Goal: Task Accomplishment & Management: Manage account settings

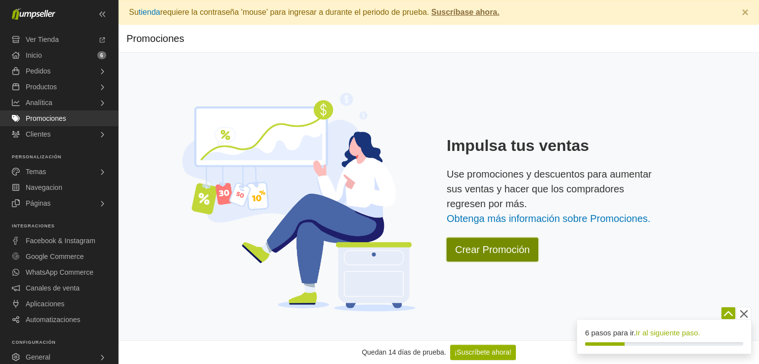
click at [497, 251] on link "Crear Promoción" at bounding box center [491, 250] width 91 height 24
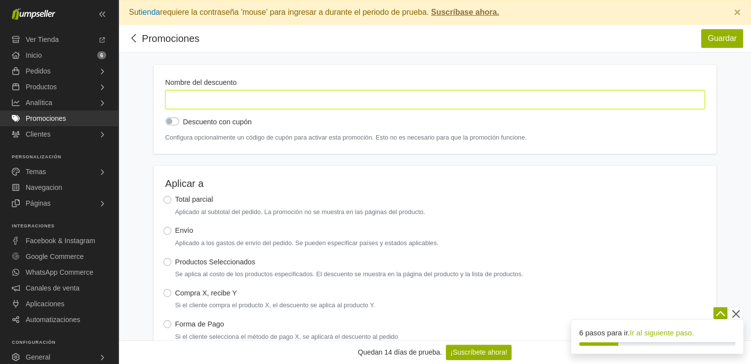
click at [403, 92] on input "Nombre del descuento" at bounding box center [434, 99] width 539 height 19
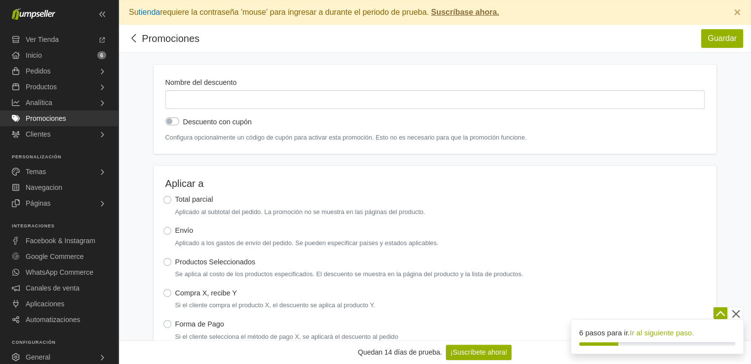
click at [160, 42] on link "Promociones" at bounding box center [171, 38] width 58 height 11
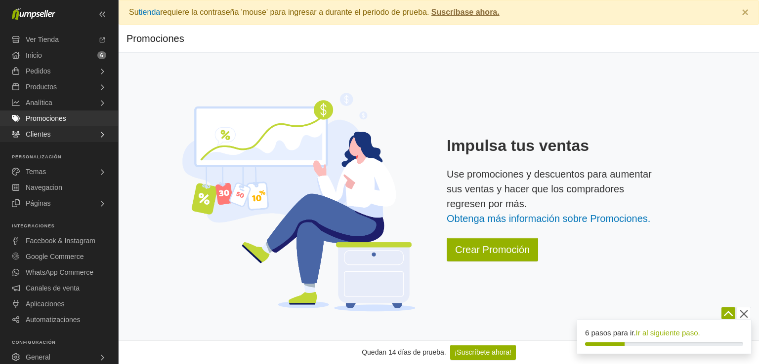
click at [49, 137] on span "Clientes" at bounding box center [38, 134] width 25 height 16
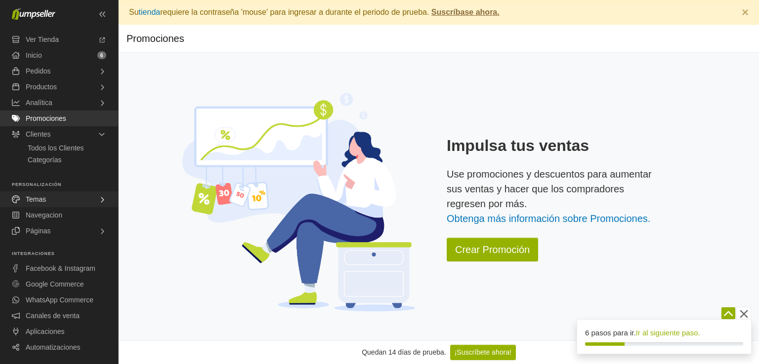
click at [61, 202] on link "Temas" at bounding box center [59, 200] width 118 height 16
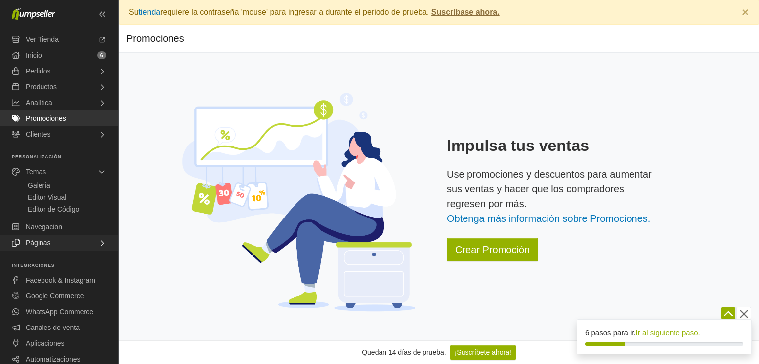
click at [57, 243] on link "Páginas" at bounding box center [59, 243] width 118 height 16
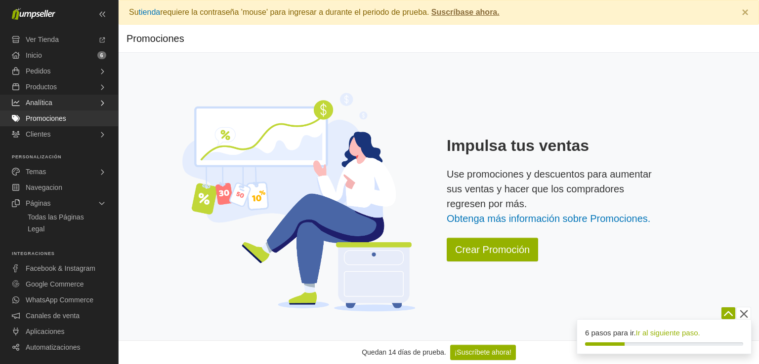
click at [59, 104] on link "Analítica" at bounding box center [59, 103] width 118 height 16
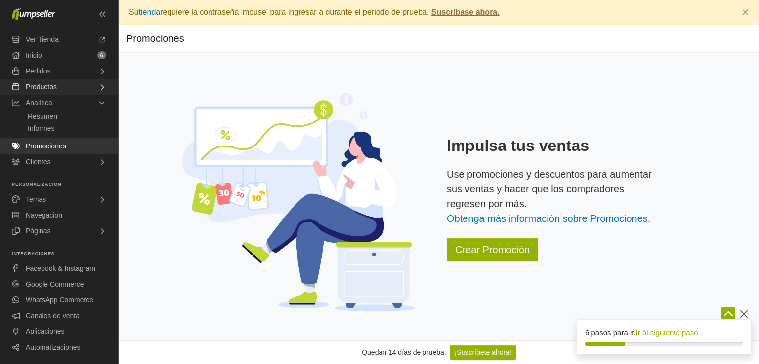
click at [80, 89] on link "Productos" at bounding box center [59, 87] width 118 height 16
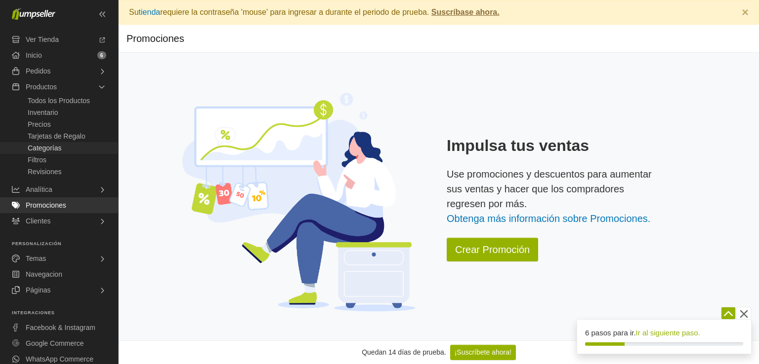
click at [61, 152] on span "Categorías" at bounding box center [45, 148] width 34 height 12
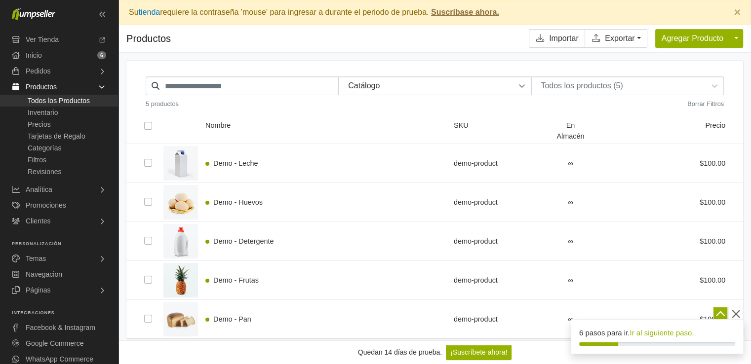
click at [523, 84] on icon at bounding box center [522, 86] width 10 height 10
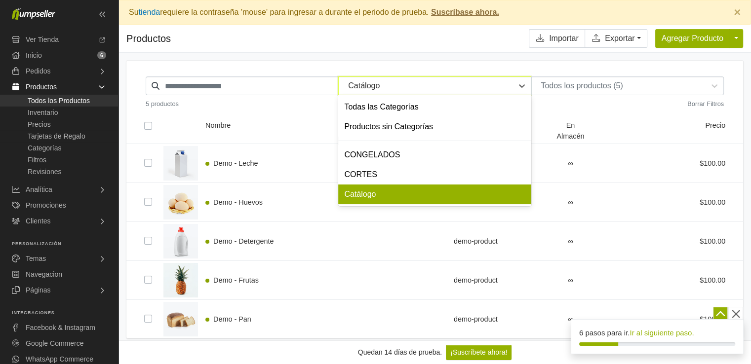
click at [425, 107] on div "Todas las Categorías" at bounding box center [434, 107] width 193 height 20
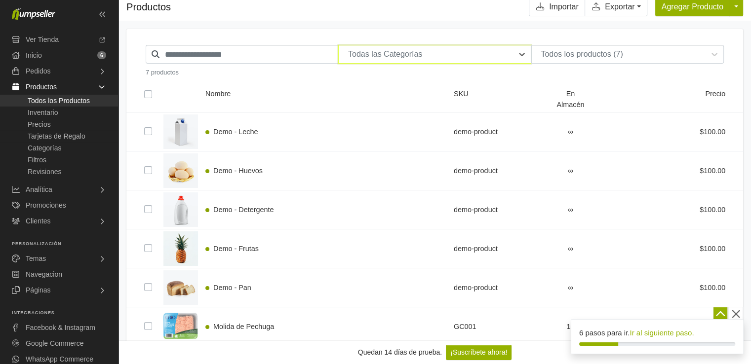
scroll to position [49, 0]
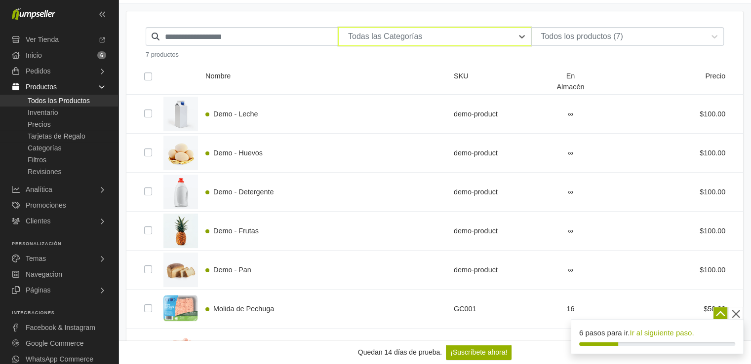
click at [507, 37] on div at bounding box center [426, 37] width 164 height 14
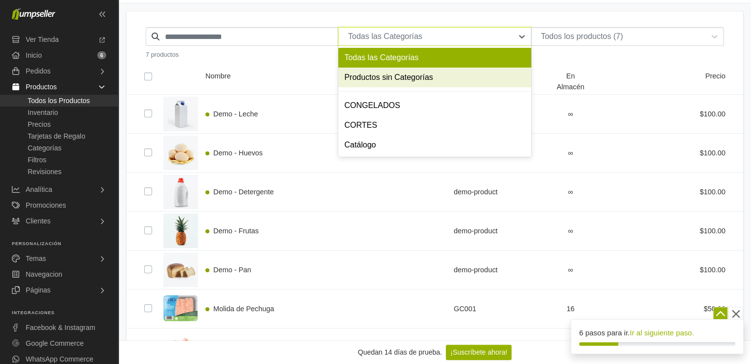
click at [441, 81] on div "Productos sin Categorías" at bounding box center [434, 78] width 193 height 20
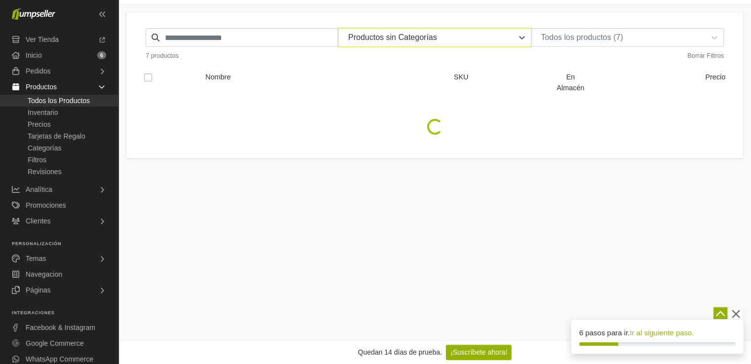
scroll to position [48, 0]
click at [495, 36] on div at bounding box center [426, 38] width 164 height 14
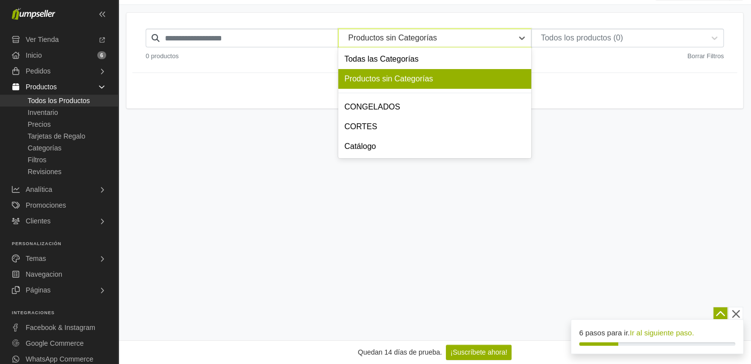
click at [376, 147] on div "Catálogo" at bounding box center [434, 147] width 193 height 20
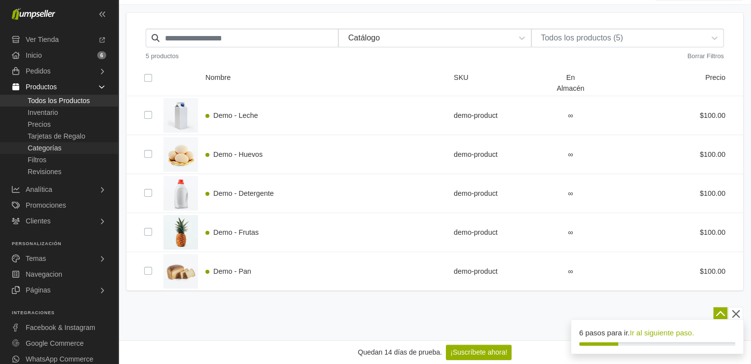
click at [61, 148] on span "Categorías" at bounding box center [45, 148] width 34 height 12
